Goal: Task Accomplishment & Management: Manage account settings

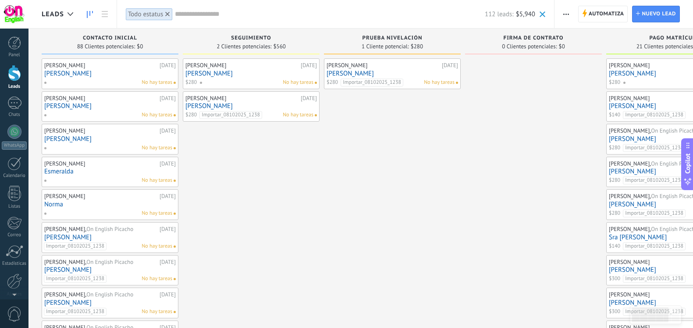
click at [344, 64] on div "[PERSON_NAME]" at bounding box center [383, 65] width 113 height 7
click at [346, 74] on link "[PERSON_NAME]" at bounding box center [393, 73] width 132 height 7
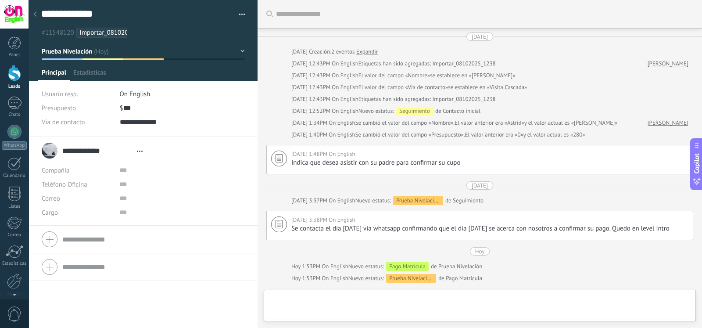
type textarea "**********"
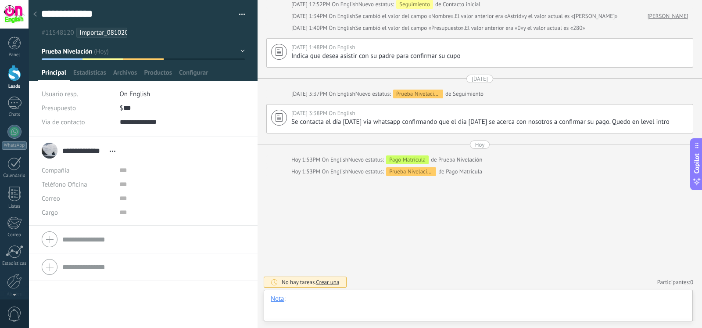
click at [339, 307] on div at bounding box center [478, 307] width 415 height 26
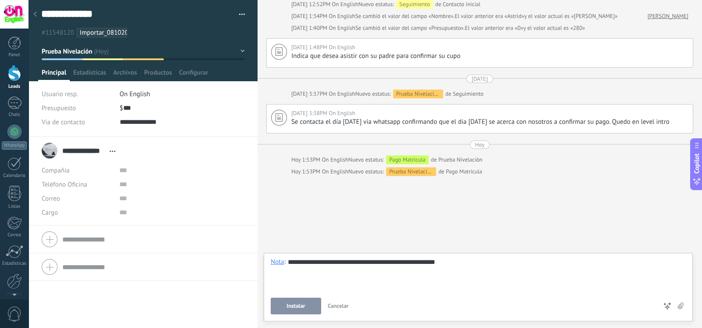
click at [308, 307] on button "Instalar" at bounding box center [296, 305] width 50 height 17
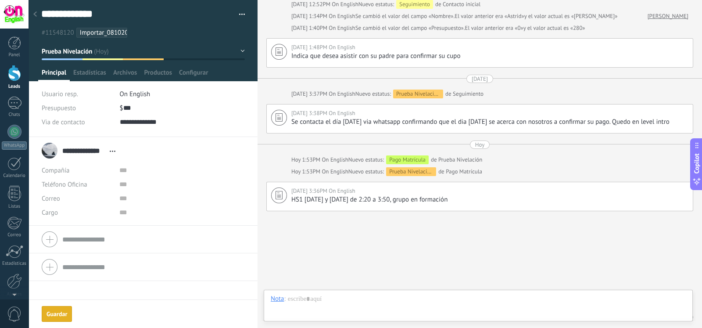
scroll to position [142, 0]
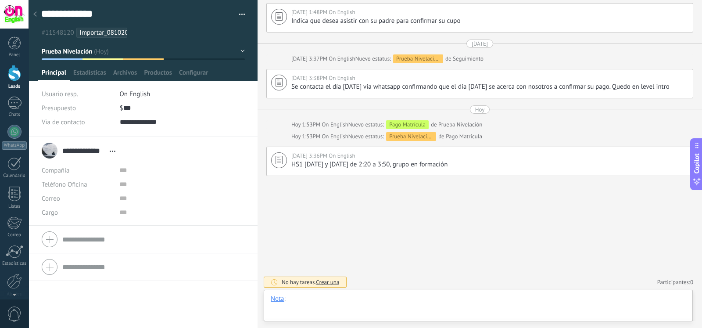
click at [364, 294] on div at bounding box center [478, 307] width 415 height 26
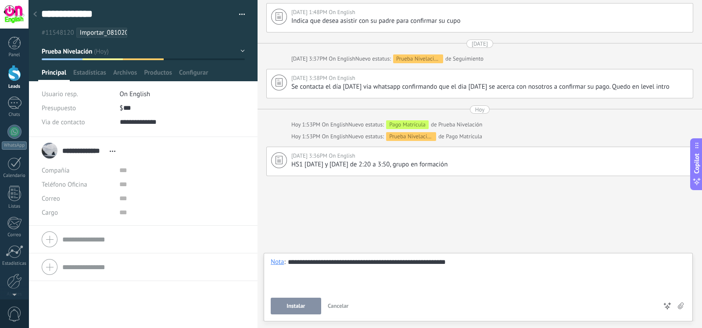
click at [300, 305] on span "Instalar" at bounding box center [295, 306] width 18 height 6
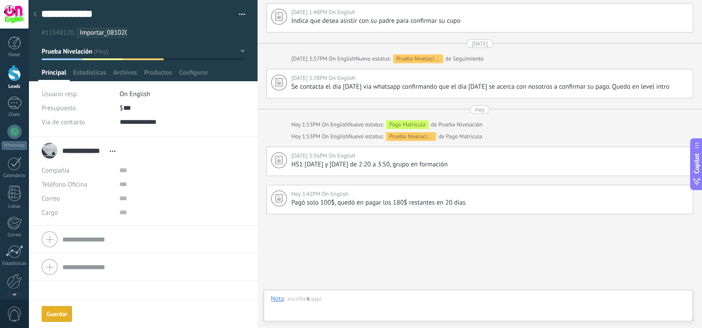
scroll to position [179, 0]
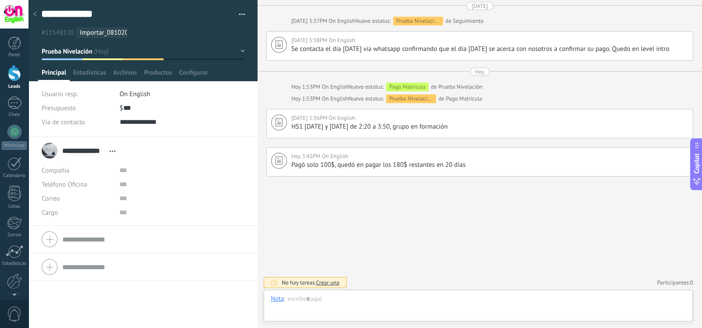
click at [35, 14] on use at bounding box center [35, 13] width 4 height 5
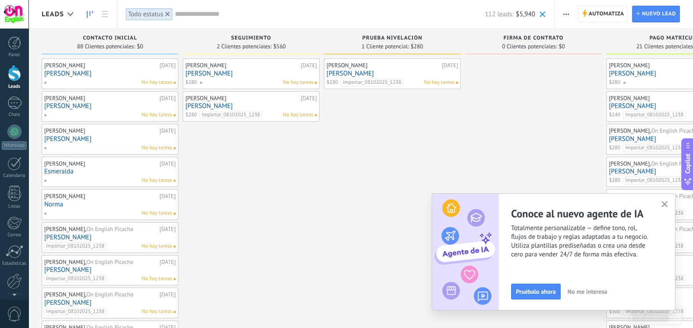
click at [400, 72] on link "[PERSON_NAME]" at bounding box center [393, 73] width 132 height 7
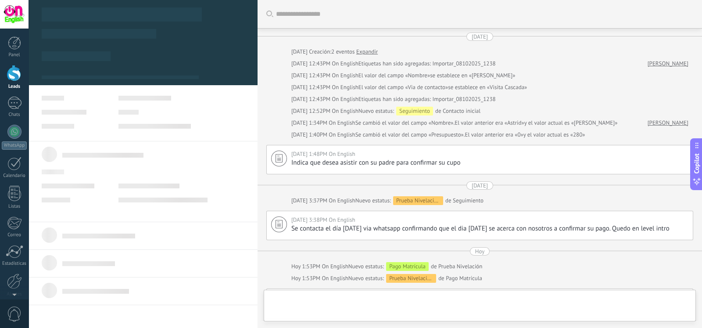
scroll to position [179, 0]
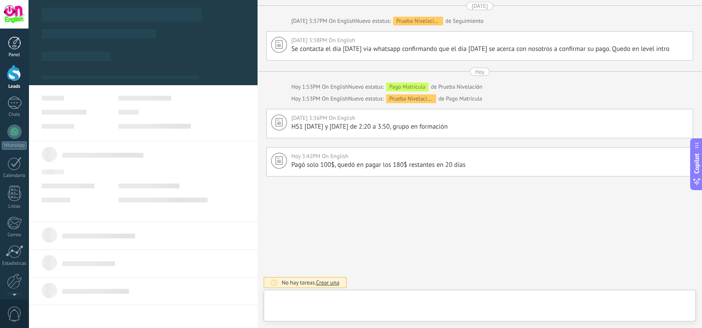
type textarea "**********"
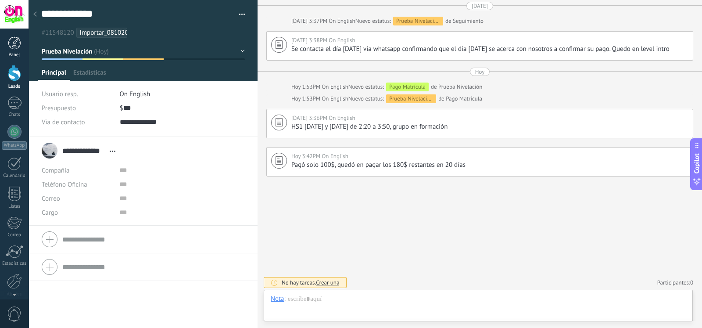
scroll to position [13, 0]
click at [124, 53] on button "Prueba Nivelación" at bounding box center [143, 51] width 203 height 16
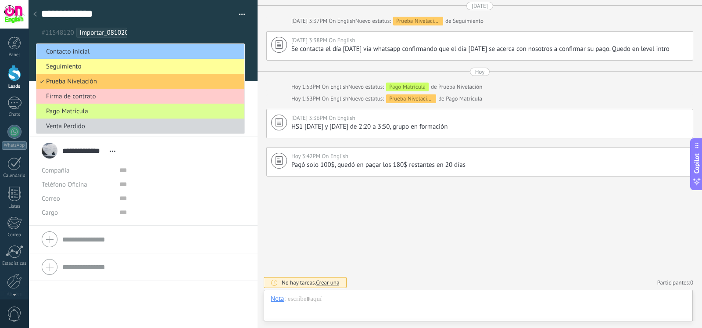
click at [135, 107] on span "Pago Matrícula" at bounding box center [138, 111] width 205 height 8
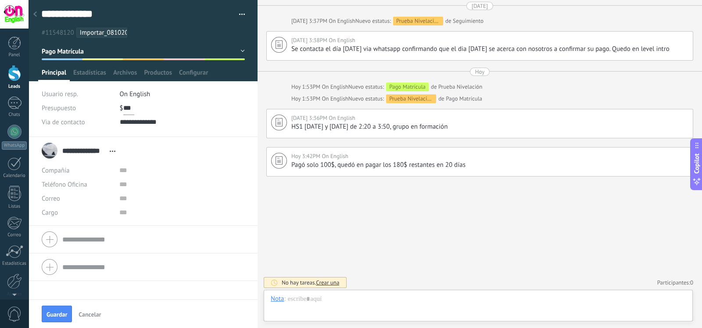
click at [125, 106] on input "***" at bounding box center [128, 108] width 11 height 14
type input "***"
click at [56, 308] on button "Guardar" at bounding box center [57, 313] width 30 height 17
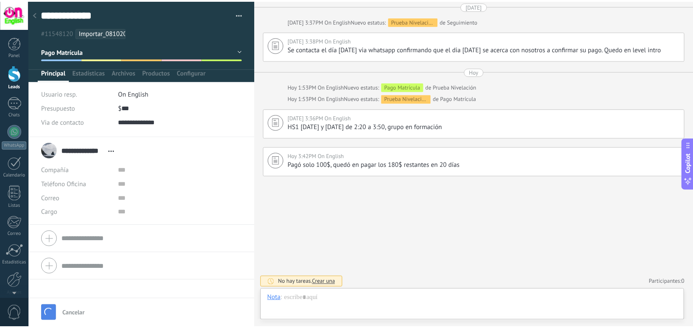
scroll to position [243, 0]
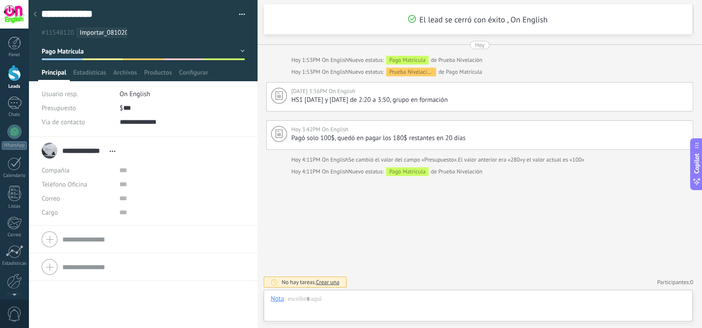
click at [40, 15] on div at bounding box center [35, 14] width 12 height 17
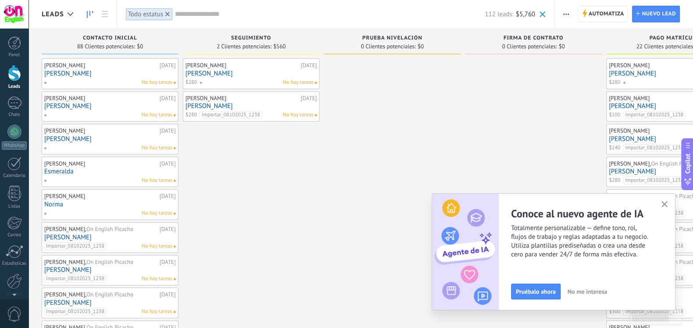
click at [236, 0] on div "112 leads: $5,760" at bounding box center [360, 14] width 371 height 28
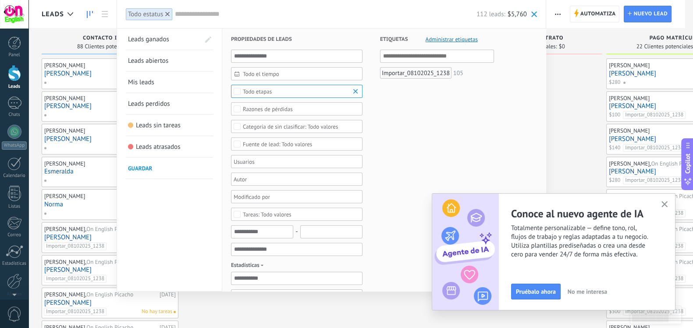
click at [236, 0] on div "112 leads: $5,760" at bounding box center [356, 14] width 362 height 28
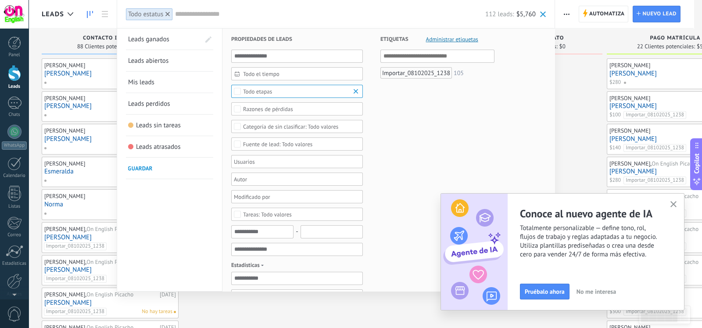
click at [104, 28] on div at bounding box center [351, 164] width 702 height 328
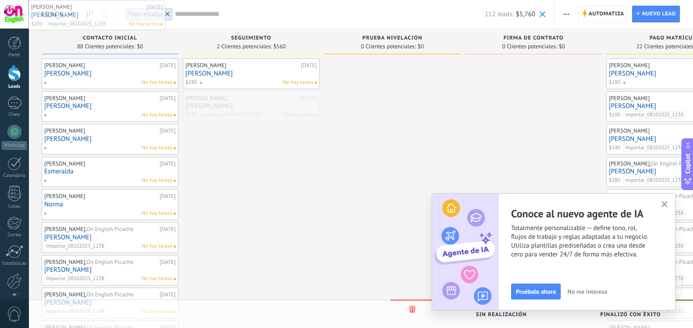
drag, startPoint x: 271, startPoint y: 102, endPoint x: 86, endPoint y: -65, distance: 249.3
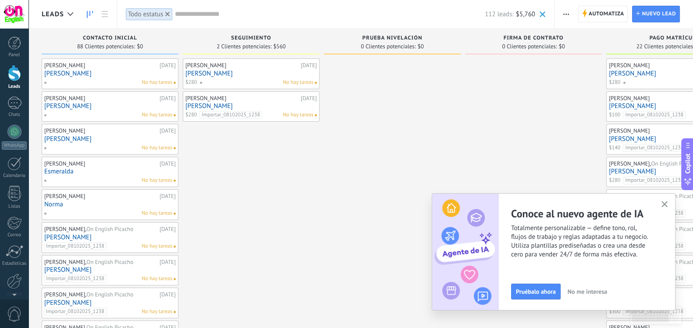
click at [663, 207] on span "button" at bounding box center [665, 204] width 7 height 7
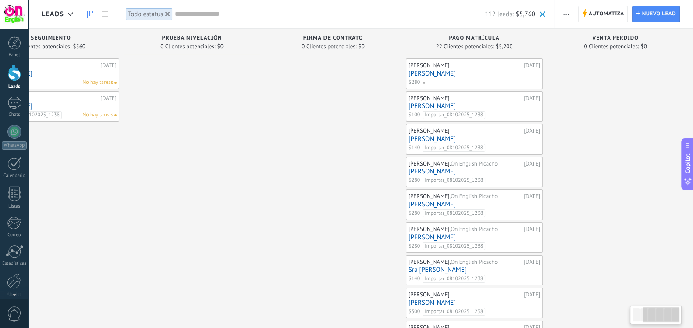
scroll to position [0, 204]
